Goal: Task Accomplishment & Management: Manage account settings

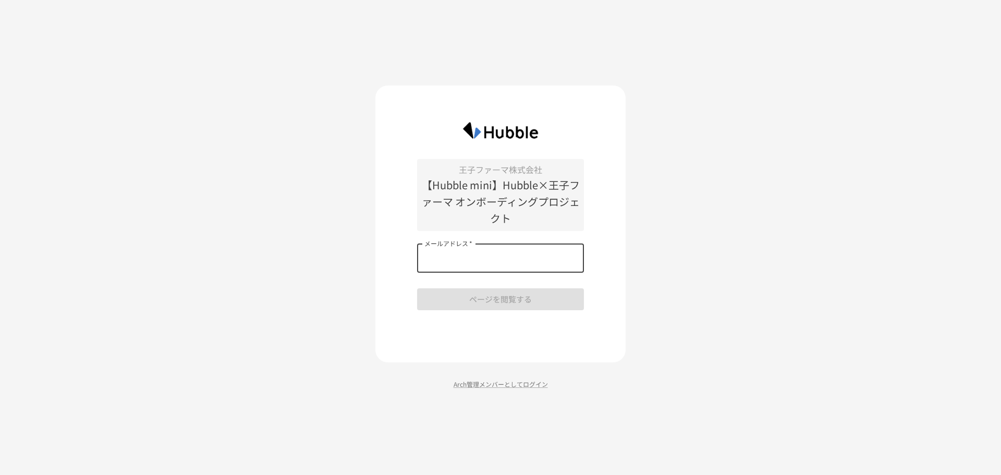
click at [454, 259] on input "メールアドレス   *" at bounding box center [500, 258] width 167 height 29
type input "**********"
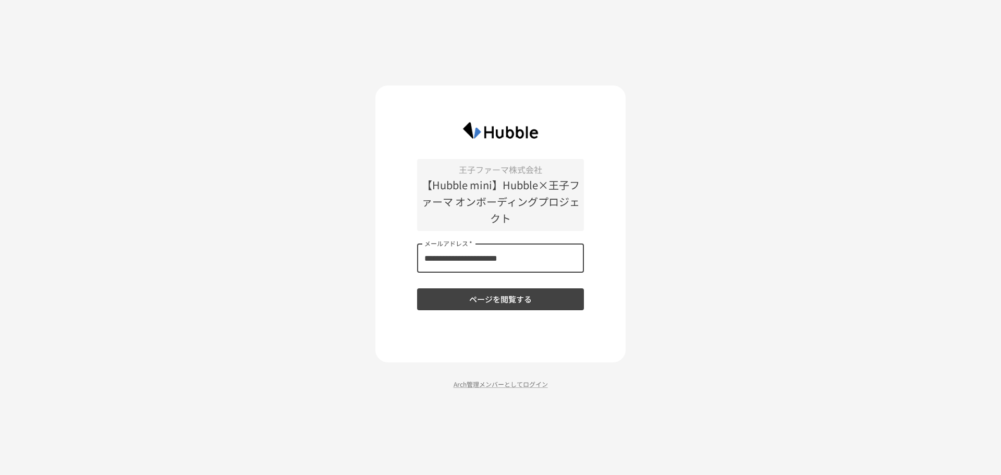
click at [514, 296] on button "ページを閲覧する" at bounding box center [500, 299] width 167 height 22
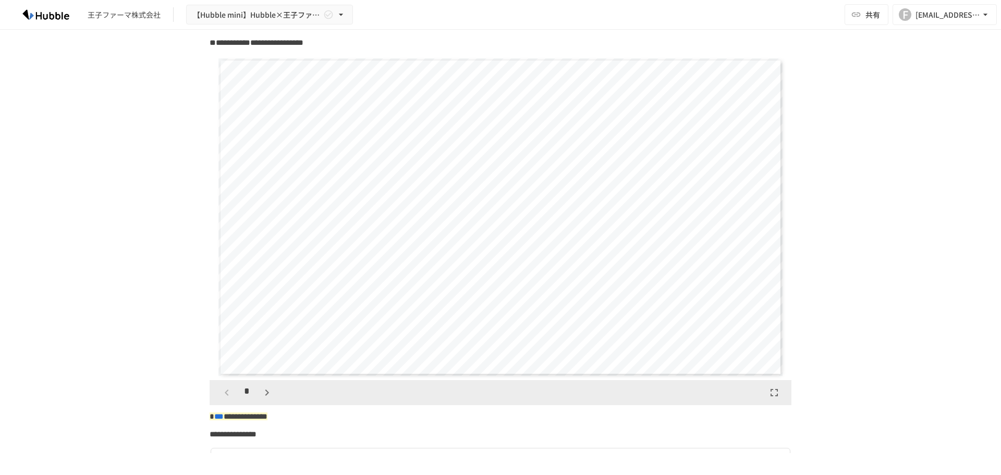
scroll to position [156, 0]
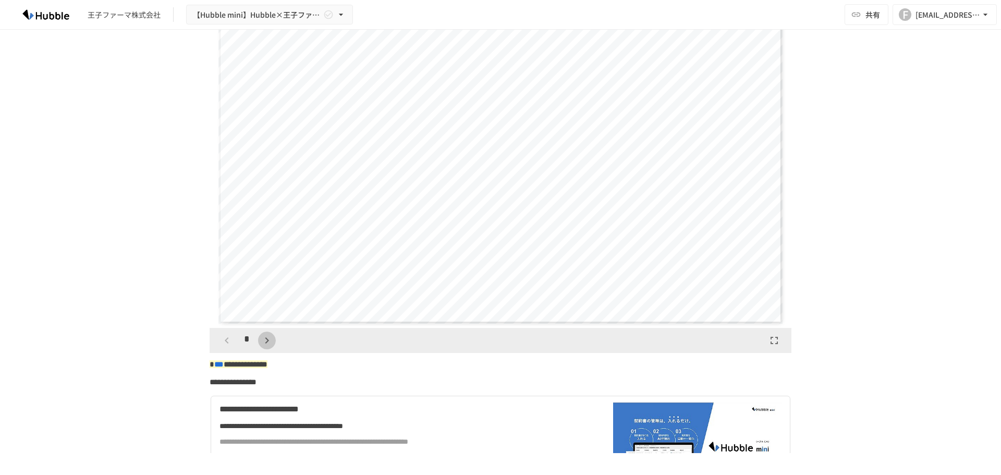
click at [265, 340] on icon "button" at bounding box center [267, 340] width 13 height 13
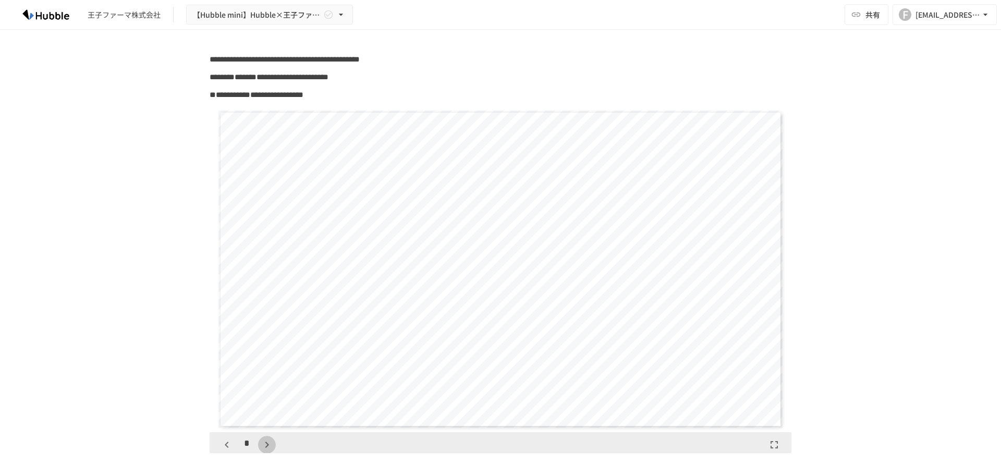
click at [263, 447] on icon "button" at bounding box center [267, 445] width 13 height 13
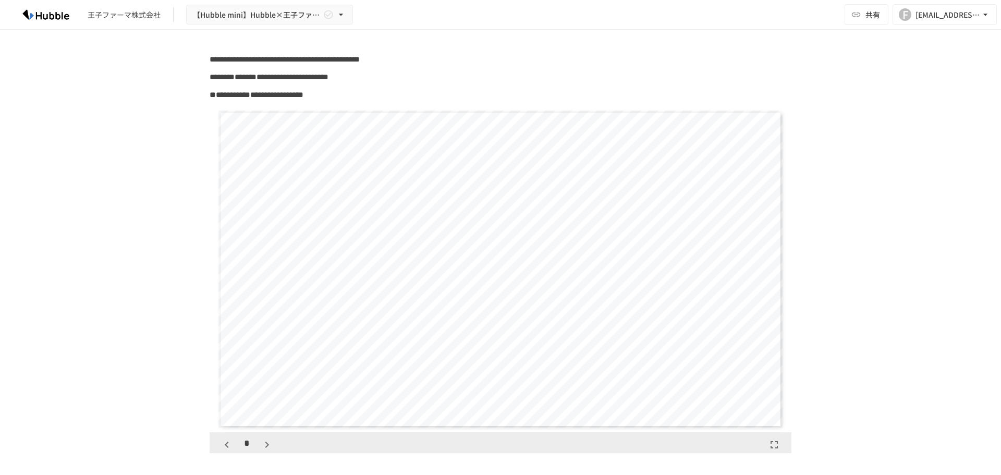
scroll to position [1304, 0]
click at [263, 447] on icon "button" at bounding box center [267, 445] width 13 height 13
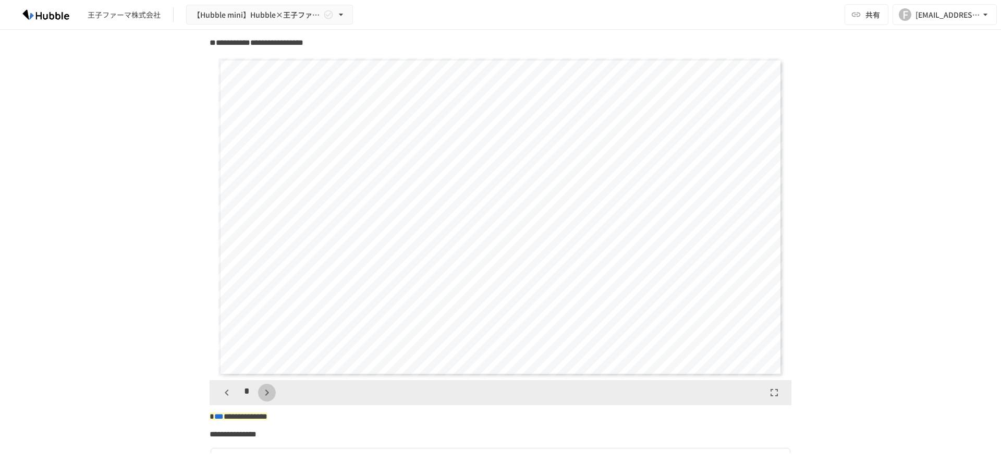
click at [261, 393] on icon "button" at bounding box center [267, 392] width 13 height 13
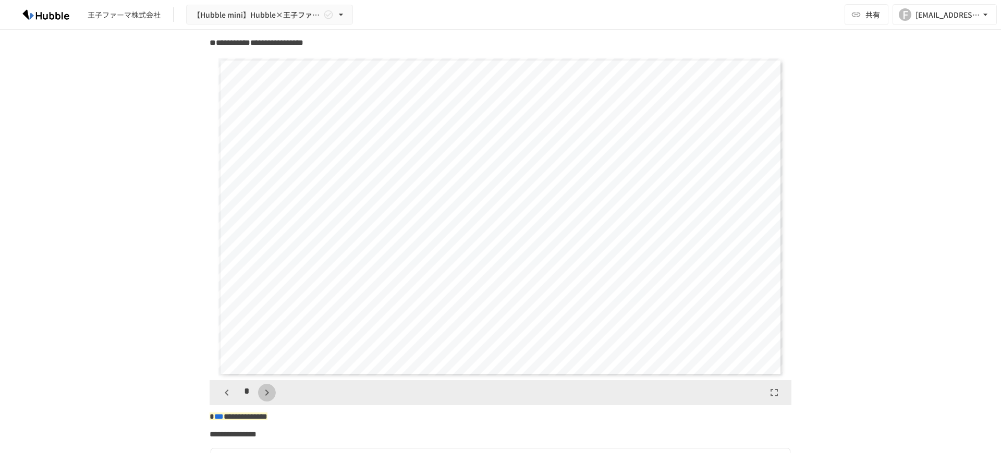
click at [261, 393] on icon "button" at bounding box center [267, 392] width 13 height 13
click at [263, 393] on button "button" at bounding box center [272, 393] width 18 height 18
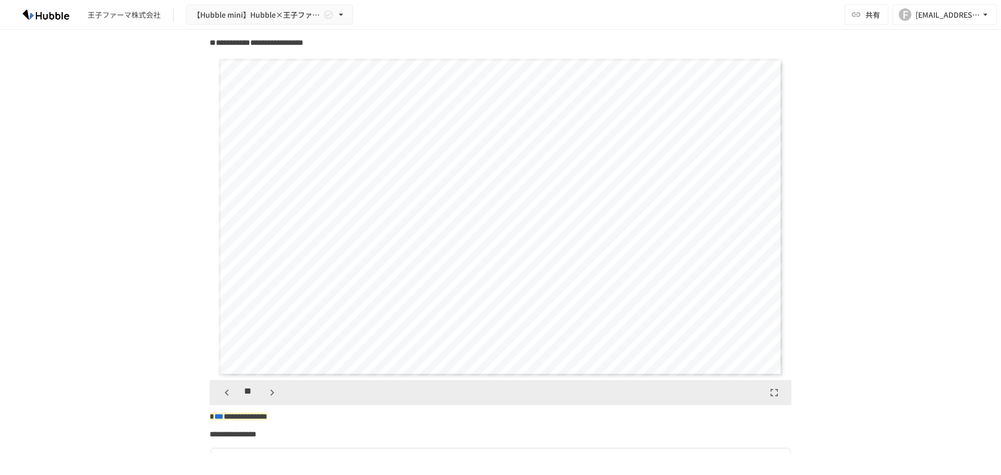
click at [263, 393] on button "button" at bounding box center [272, 393] width 18 height 18
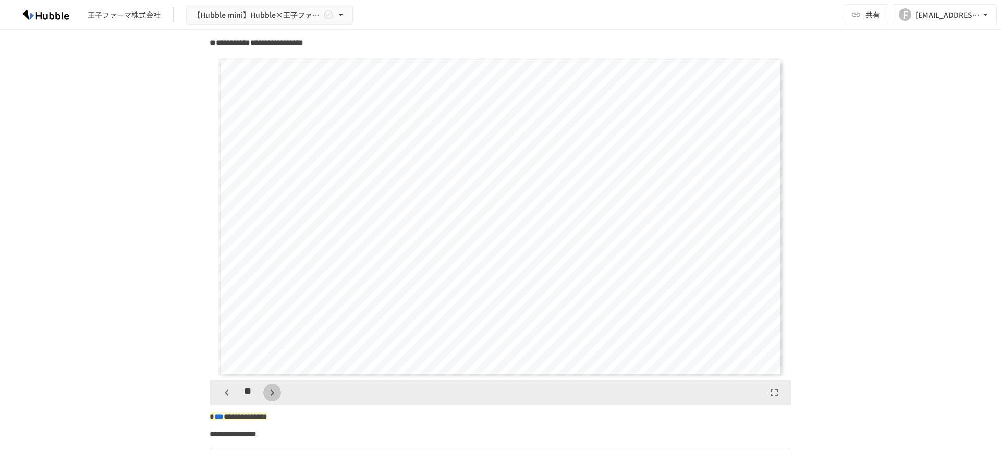
click at [263, 393] on button "button" at bounding box center [272, 393] width 18 height 18
click at [267, 394] on div "**" at bounding box center [249, 393] width 63 height 18
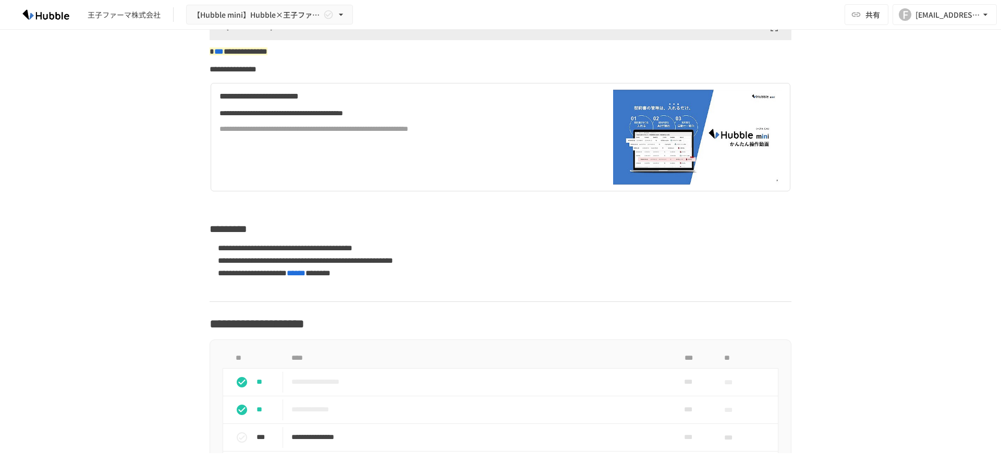
scroll to position [574, 0]
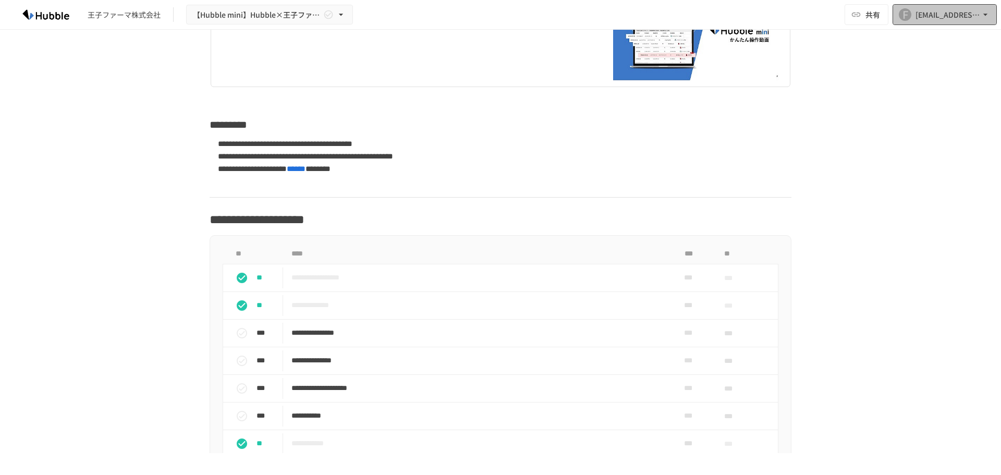
click at [923, 19] on div "fujita4781gt@oji-gr.com" at bounding box center [948, 14] width 65 height 13
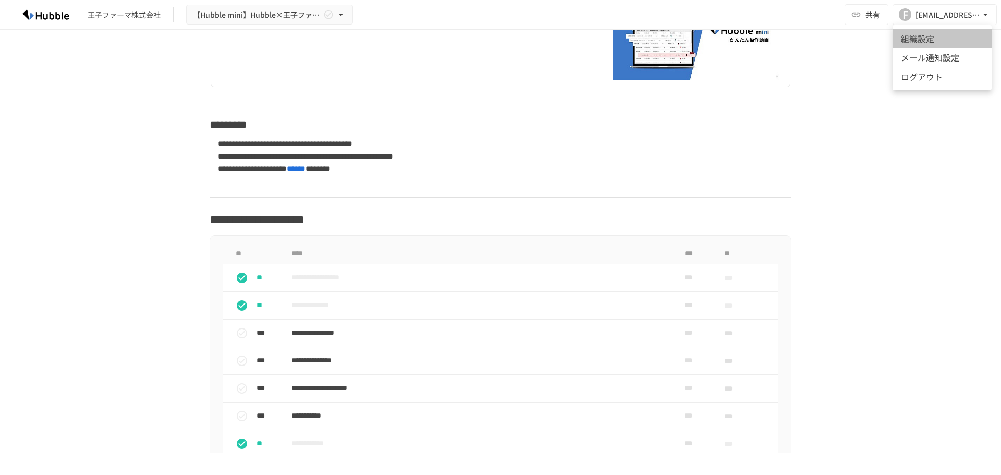
click at [919, 44] on li "組織設定" at bounding box center [942, 38] width 99 height 19
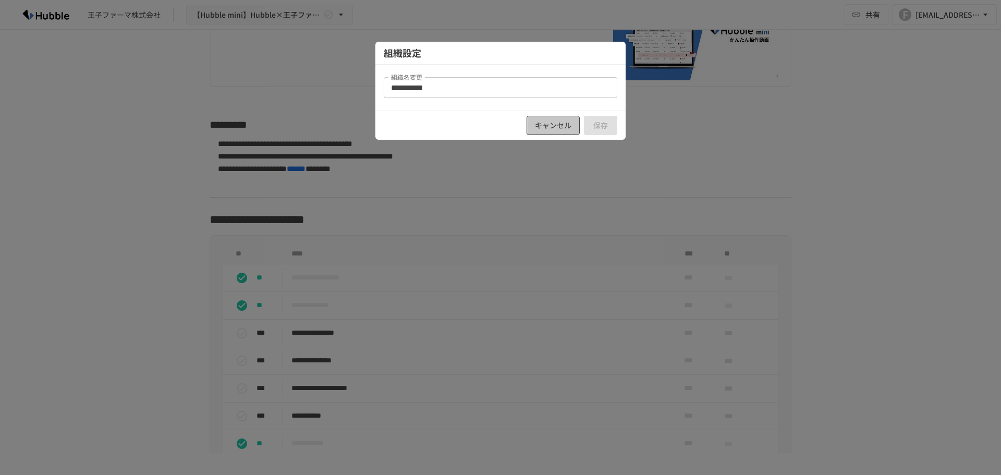
click at [558, 125] on button "キャンセル" at bounding box center [553, 125] width 53 height 19
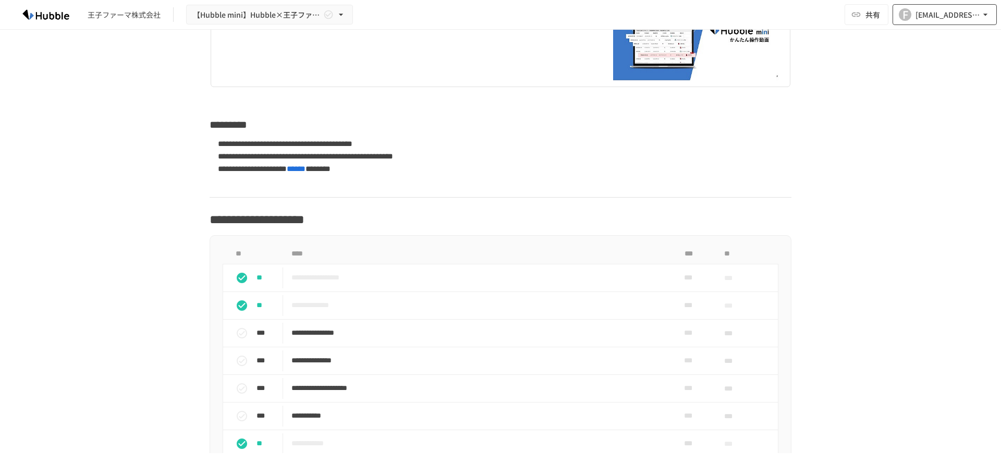
click at [973, 12] on div "fujita4781gt@oji-gr.com" at bounding box center [948, 14] width 65 height 13
click at [867, 43] on div at bounding box center [500, 237] width 1001 height 475
click at [123, 16] on div "王子ファーマ株式会社" at bounding box center [124, 14] width 73 height 11
click at [116, 52] on div "**********" at bounding box center [500, 241] width 1001 height 423
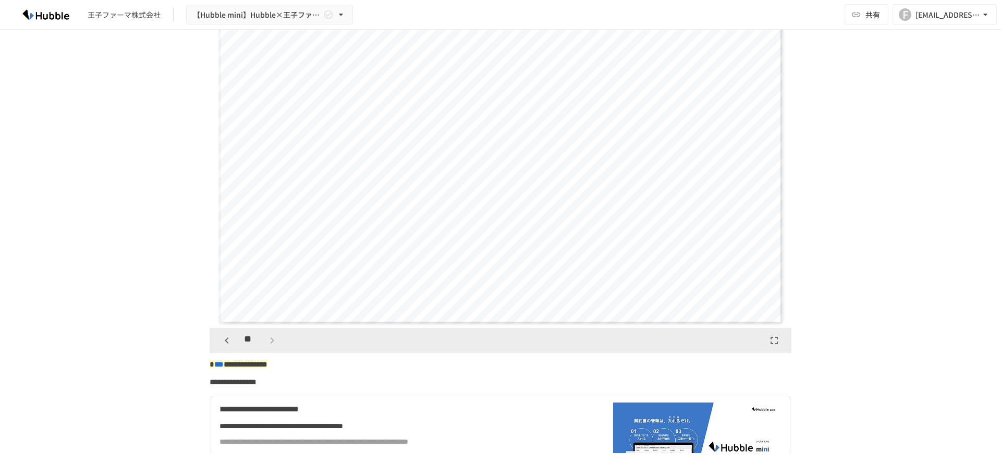
scroll to position [104, 0]
